Goal: Transaction & Acquisition: Obtain resource

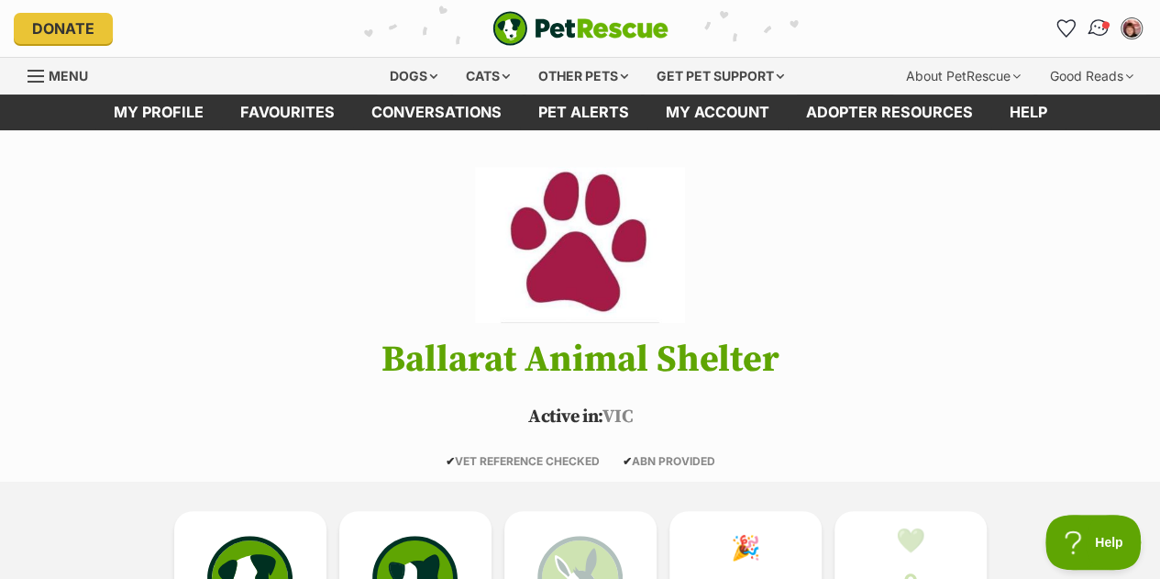
click at [1102, 22] on span "Conversations" at bounding box center [1106, 24] width 9 height 9
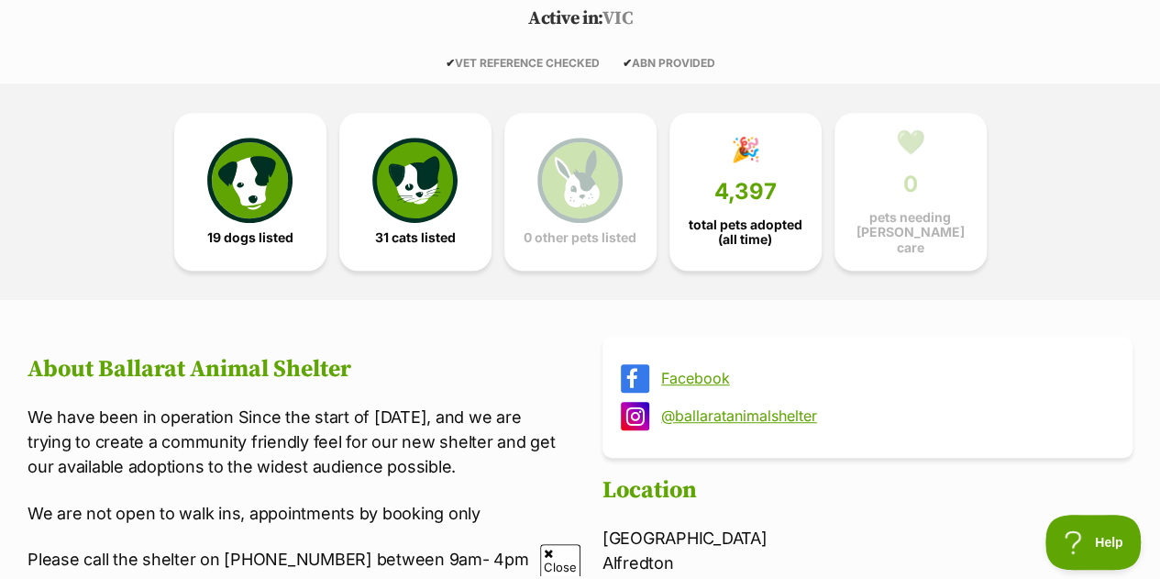
scroll to position [438, 0]
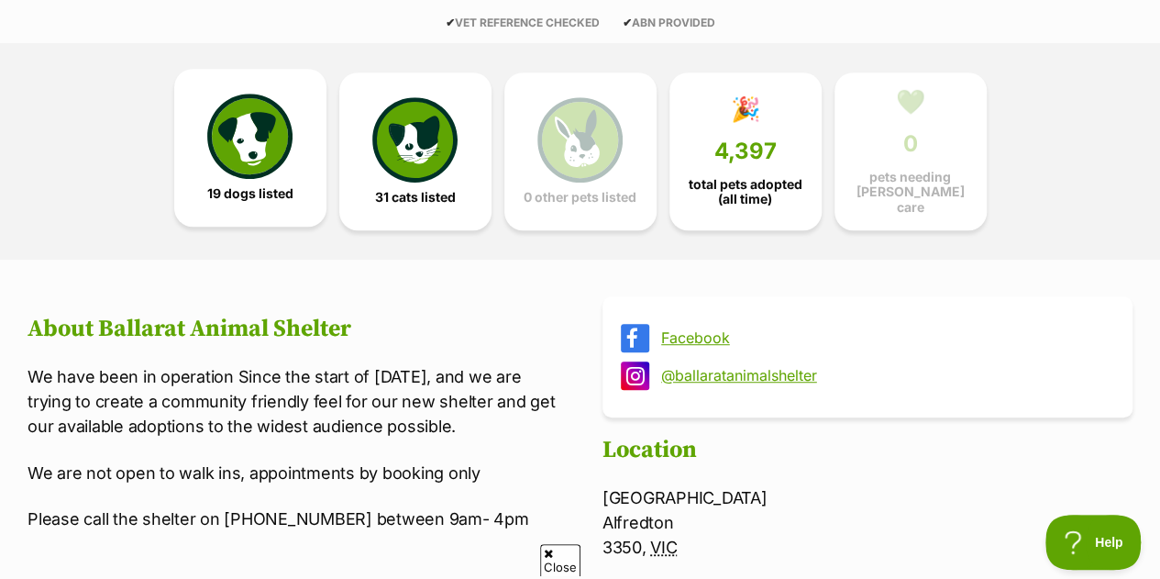
click at [259, 129] on img at bounding box center [249, 136] width 84 height 84
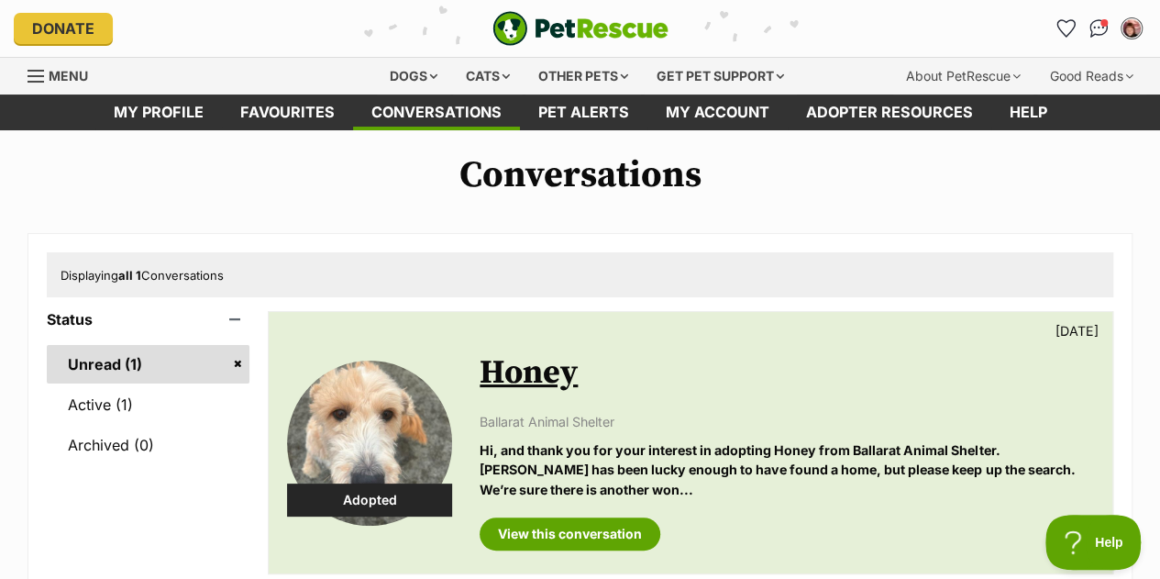
click at [1102, 22] on span "Conversations" at bounding box center [1104, 22] width 7 height 7
click at [243, 362] on link "Unread (1)" at bounding box center [148, 364] width 203 height 39
click at [234, 364] on link "Unread (1)" at bounding box center [148, 364] width 203 height 39
click at [407, 71] on div "Dogs" at bounding box center [413, 76] width 73 height 37
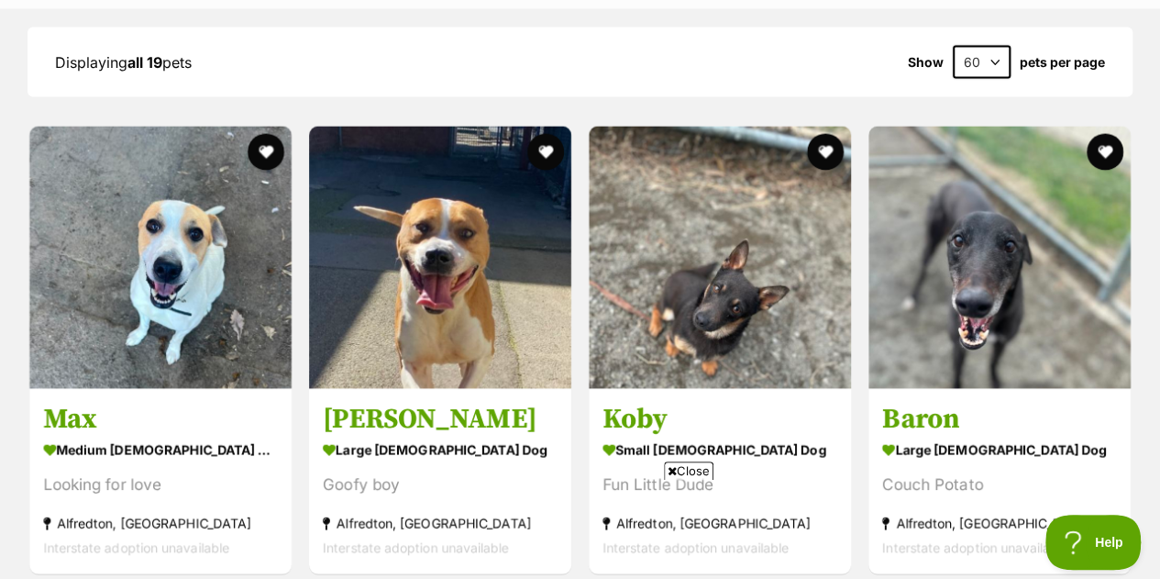
scroll to position [1724, 0]
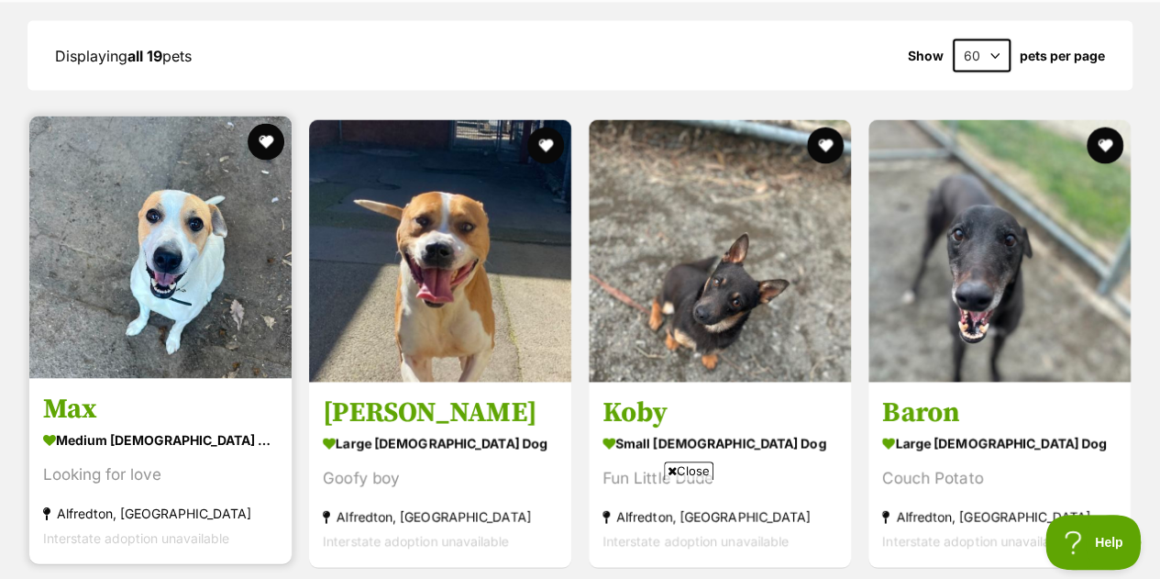
click at [229, 289] on img at bounding box center [160, 247] width 262 height 262
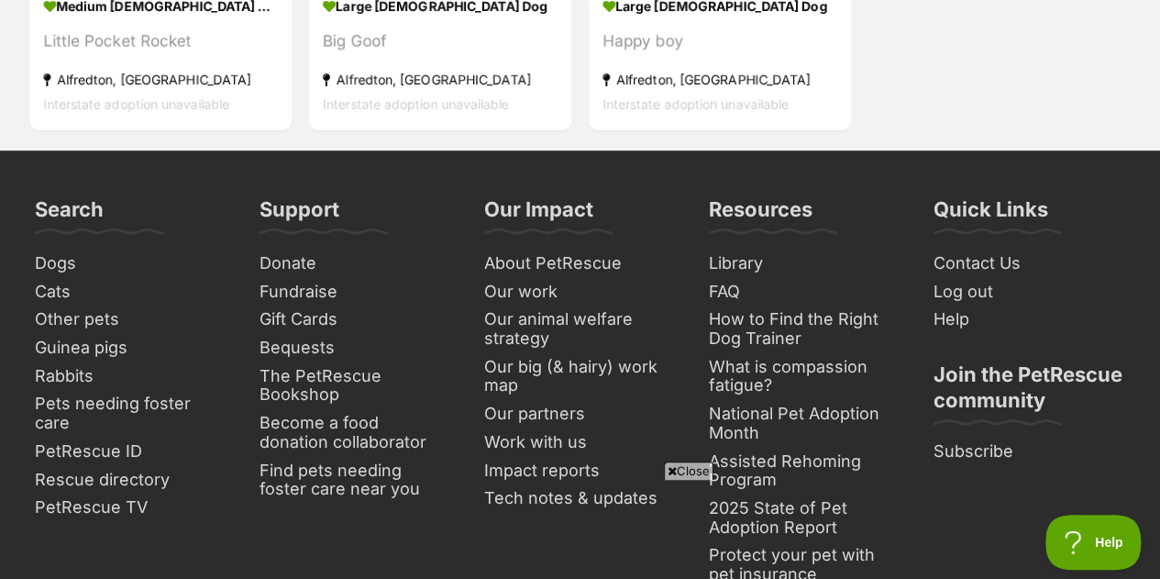
scroll to position [4035, 0]
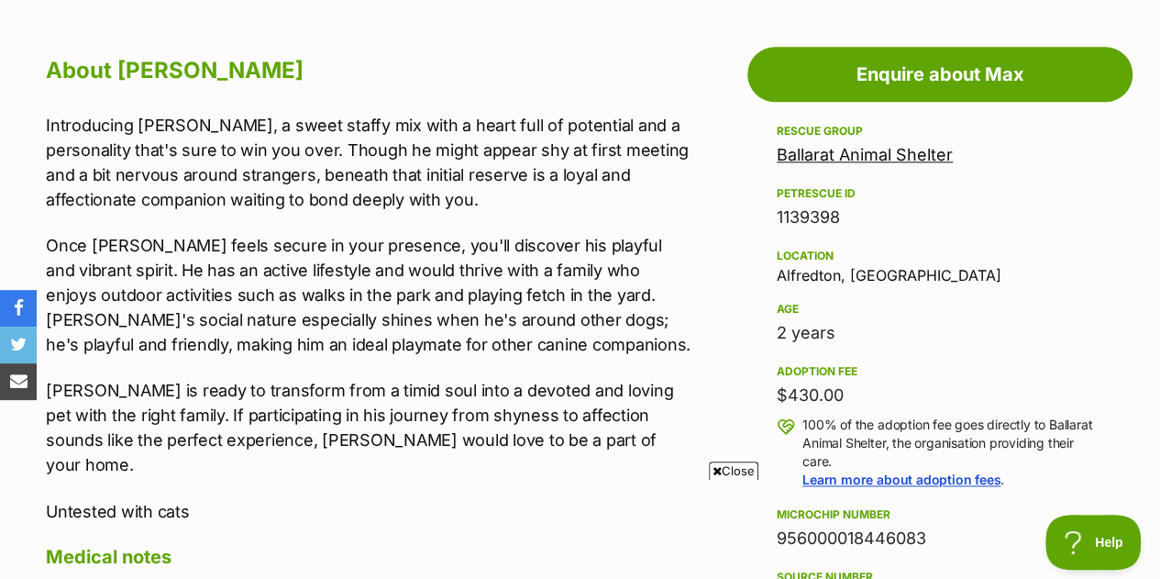
scroll to position [596, 0]
